Goal: Task Accomplishment & Management: Use online tool/utility

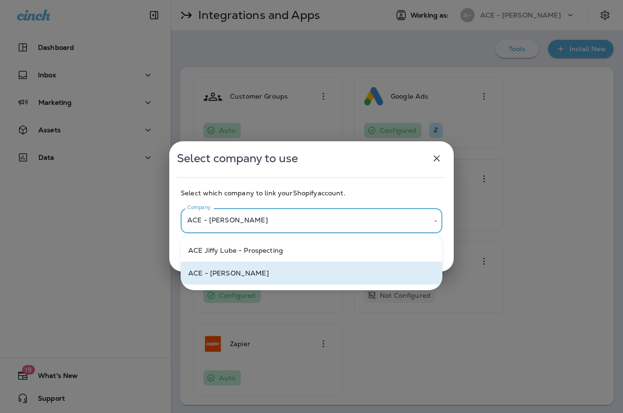
click at [277, 0] on body "**********" at bounding box center [311, 0] width 623 height 0
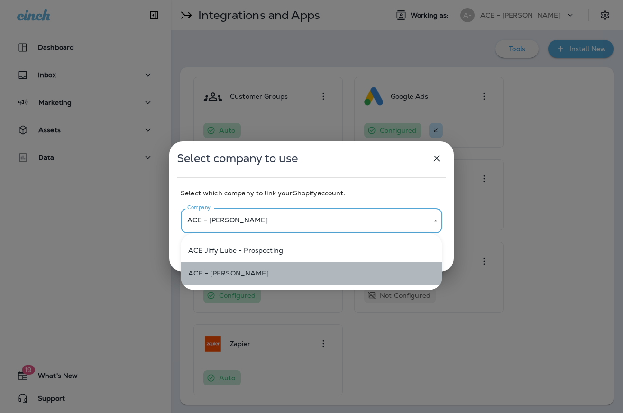
click at [248, 269] on li "ACE - [PERSON_NAME]" at bounding box center [312, 273] width 262 height 23
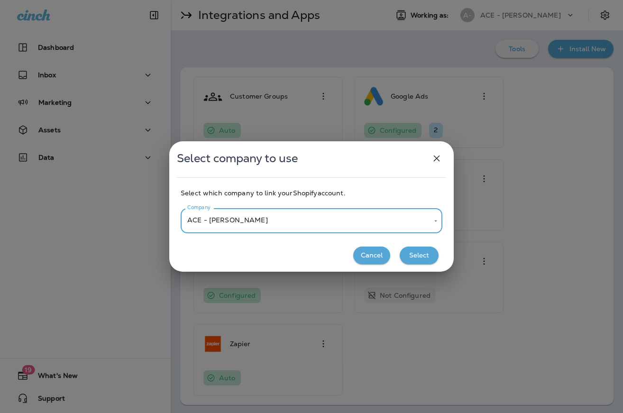
click at [427, 253] on button "Select" at bounding box center [418, 255] width 39 height 18
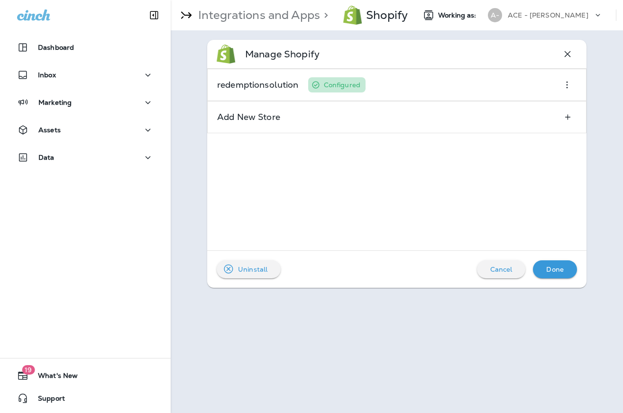
click at [545, 267] on div "Done" at bounding box center [554, 269] width 29 height 12
